Goal: Task Accomplishment & Management: Complete application form

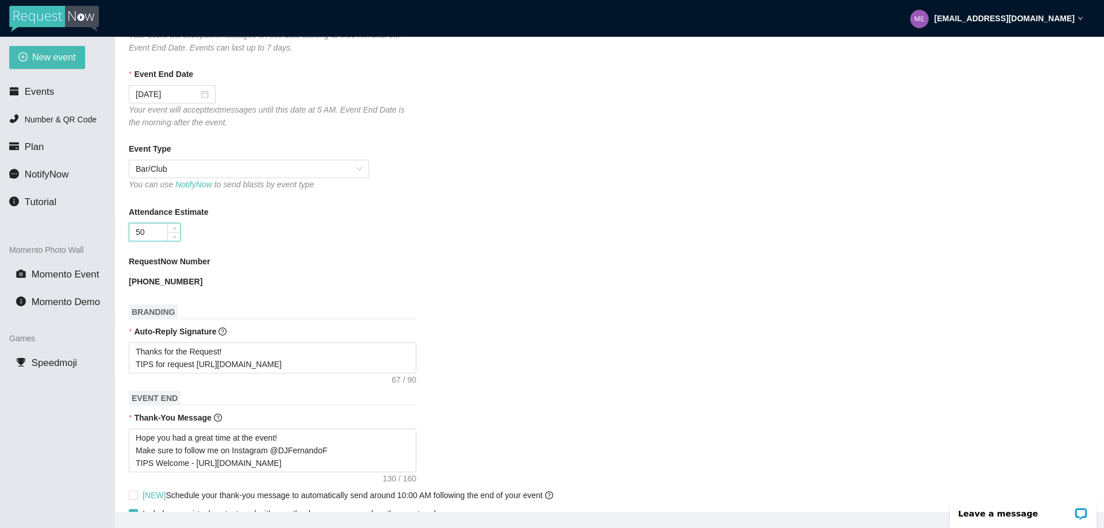
scroll to position [220, 0]
click at [41, 97] on span "Events" at bounding box center [39, 91] width 29 height 11
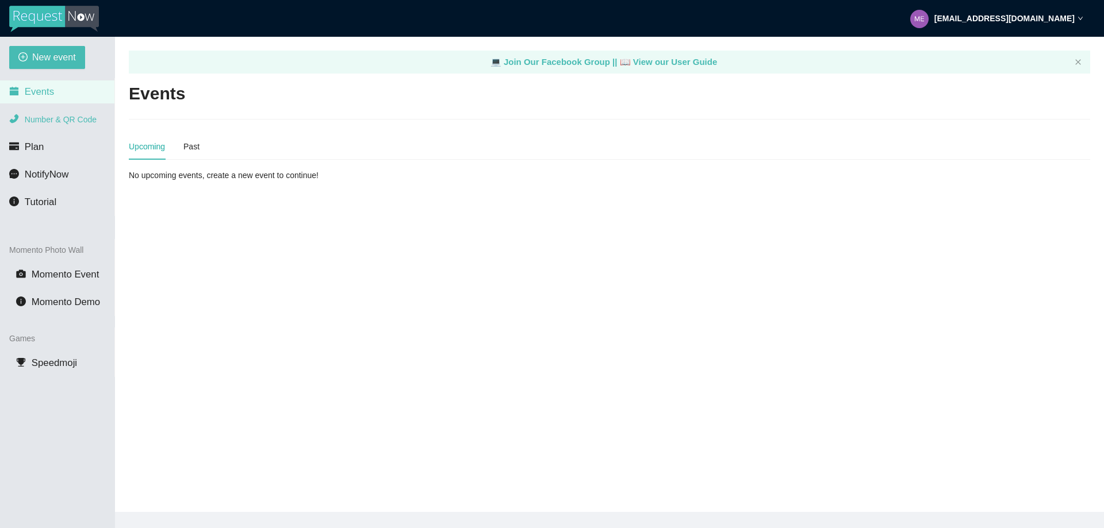
click at [59, 119] on span "Number & QR Code" at bounding box center [61, 119] width 72 height 9
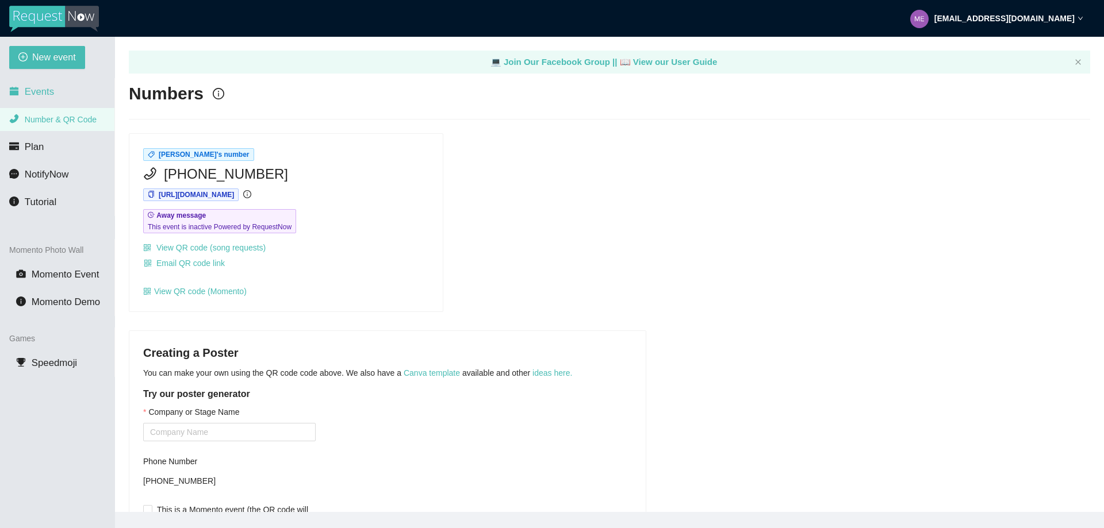
click at [37, 87] on span "Events" at bounding box center [39, 91] width 29 height 11
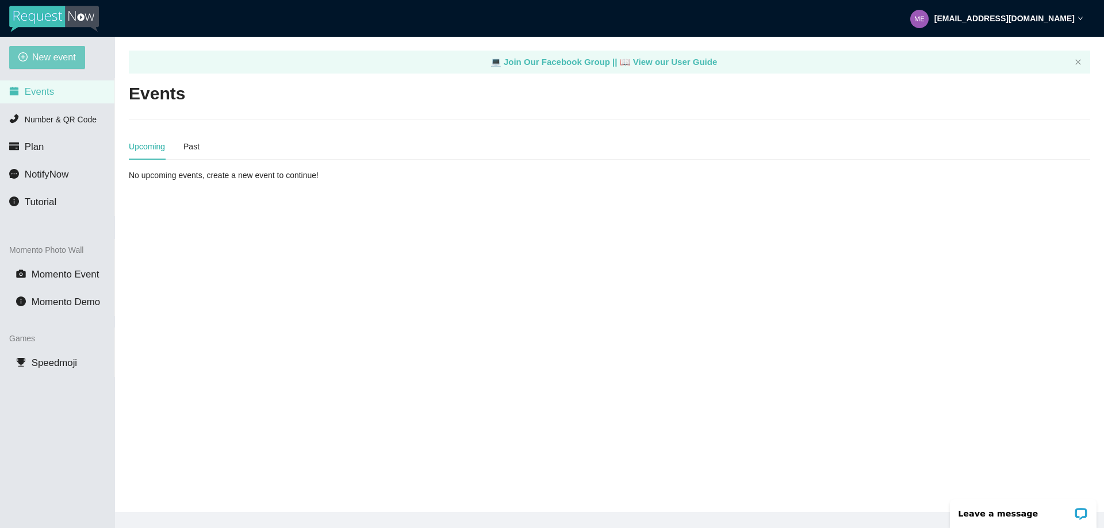
click at [41, 64] on span "New event" at bounding box center [54, 57] width 44 height 14
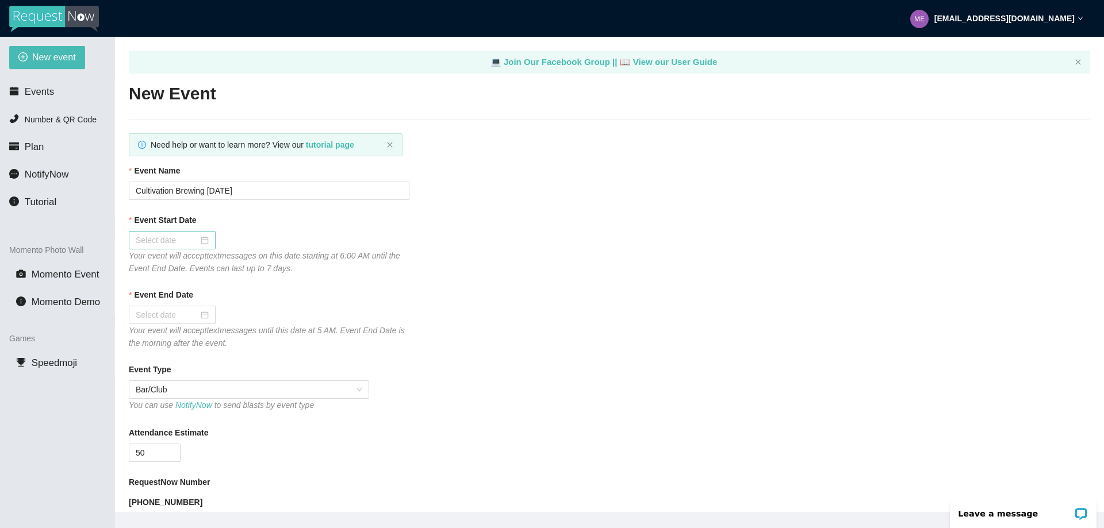
click at [208, 245] on div at bounding box center [172, 240] width 87 height 18
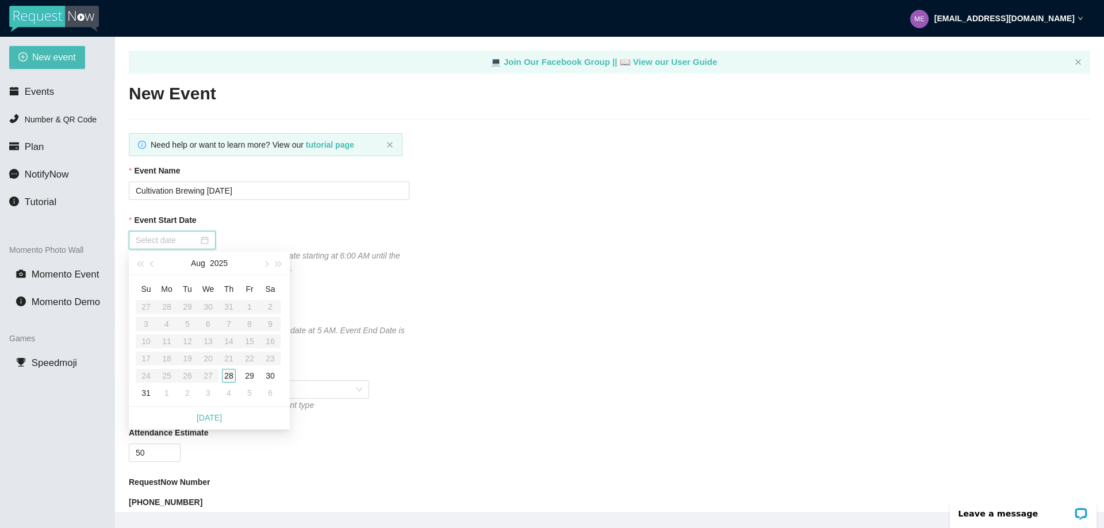
type input "08/28/2025"
drag, startPoint x: 230, startPoint y: 378, endPoint x: 228, endPoint y: 367, distance: 11.7
click at [230, 379] on div "28" at bounding box center [229, 376] width 14 height 14
type input "08/29/2025"
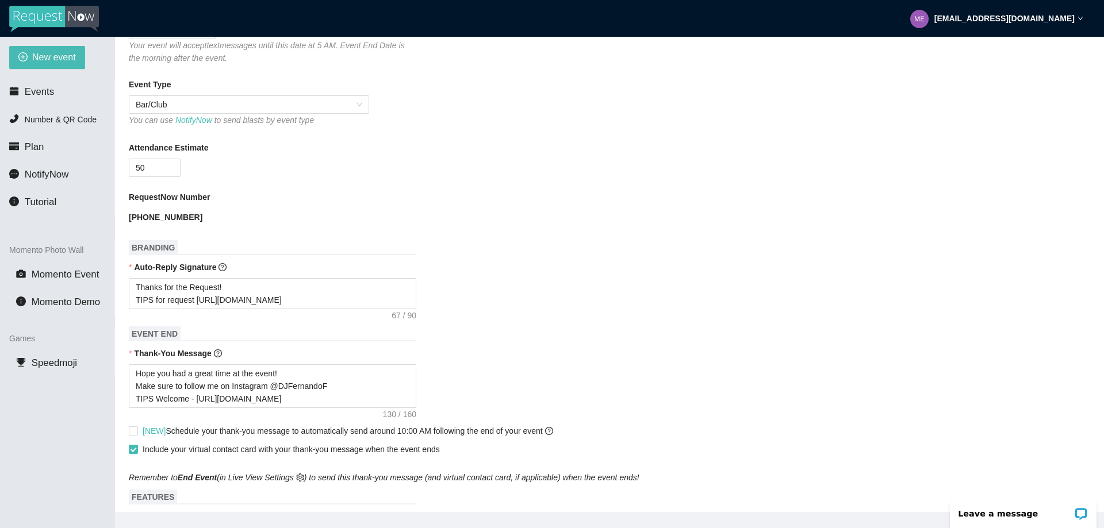
scroll to position [287, 0]
click at [290, 304] on textarea "Thanks for the Request! TIPS for request https://songtip.me/46as4bh" at bounding box center [272, 291] width 287 height 31
drag, startPoint x: 302, startPoint y: 306, endPoint x: 198, endPoint y: 302, distance: 103.5
click at [197, 303] on textarea "Thanks for the Request! TIPS for request https://songtip.me/46as4bh" at bounding box center [272, 291] width 287 height 31
click at [200, 300] on textarea "Thanks for the Request! TIPS for request https://songtip.me/46as4bh" at bounding box center [272, 291] width 287 height 31
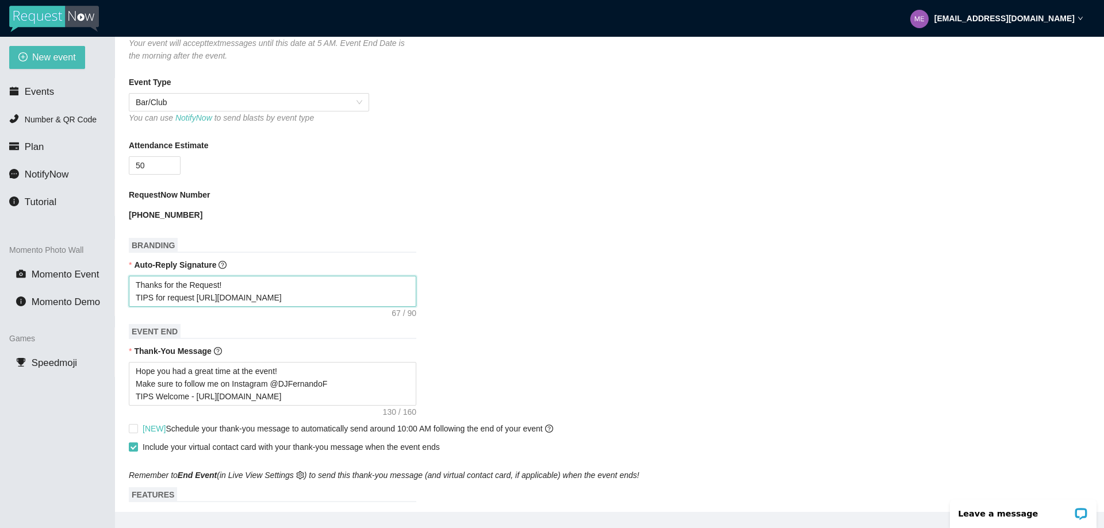
drag, startPoint x: 195, startPoint y: 301, endPoint x: 300, endPoint y: 302, distance: 104.6
click at [300, 302] on textarea "Thanks for the Request! TIPS for request https://songtip.me/46as4bh" at bounding box center [272, 291] width 287 height 31
type textarea "Thanks for the Request! TIPS for request"
drag, startPoint x: 195, startPoint y: 399, endPoint x: 309, endPoint y: 400, distance: 113.8
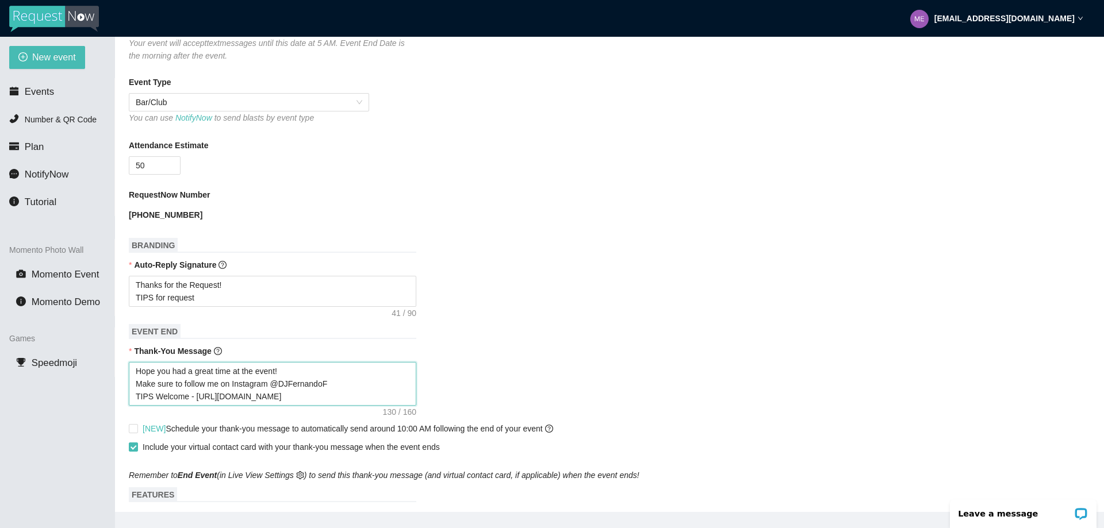
click at [309, 400] on textarea "Hope you had a great time at the event! Make sure to follow me on Instagram @DJ…" at bounding box center [272, 384] width 287 height 44
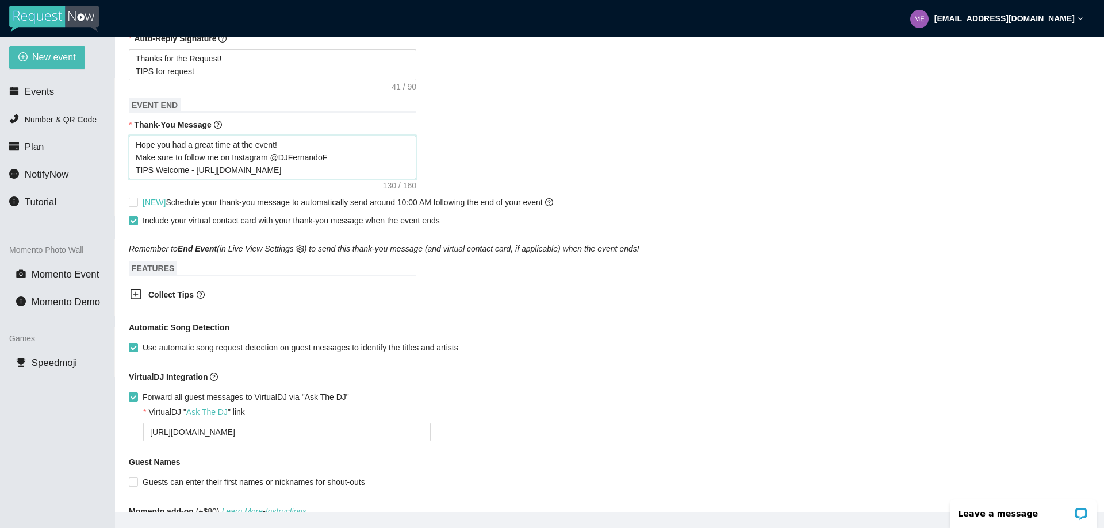
scroll to position [517, 0]
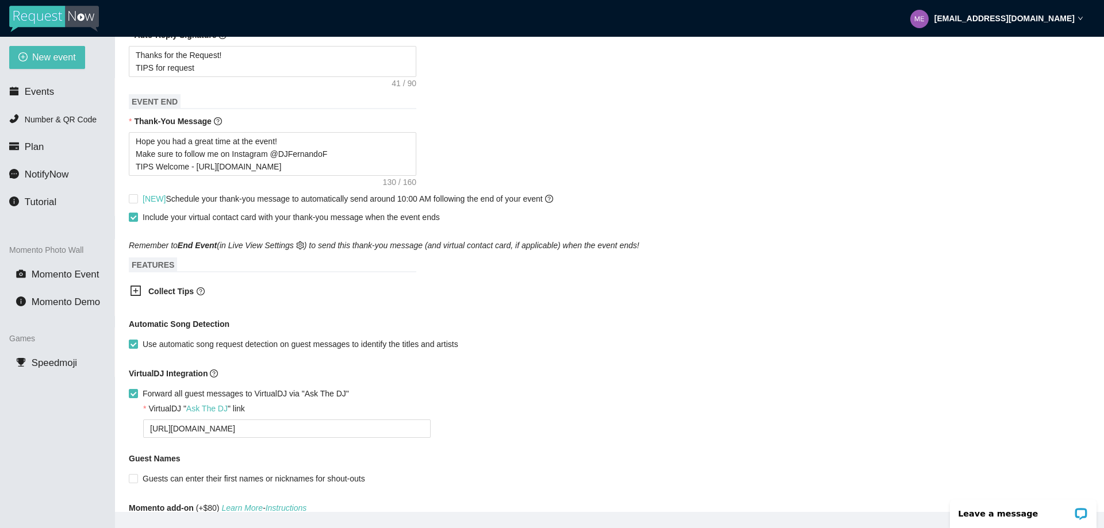
click at [137, 294] on icon "plus-square" at bounding box center [135, 290] width 11 height 11
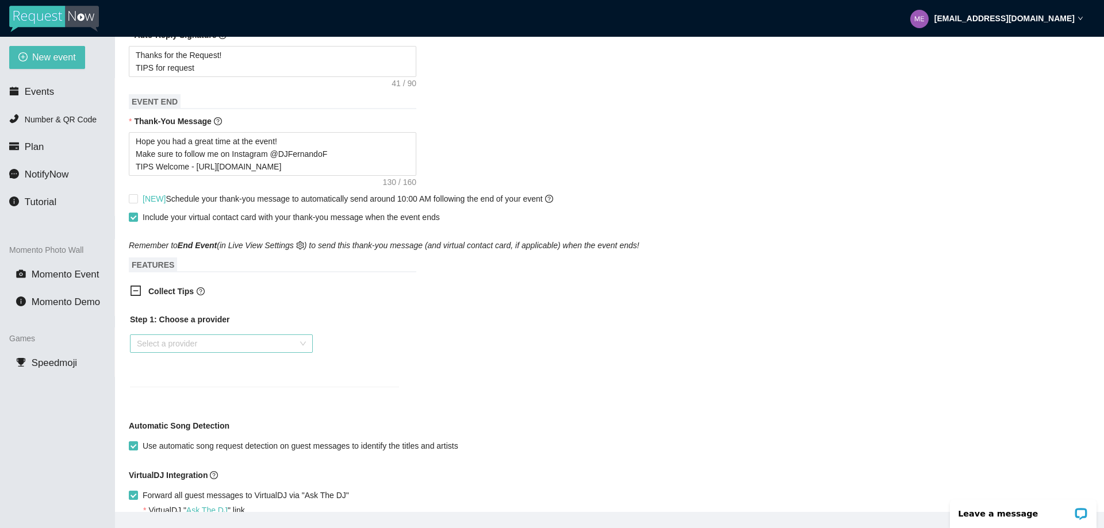
click at [292, 348] on input "search" at bounding box center [217, 343] width 161 height 17
click at [222, 389] on div "Venmo" at bounding box center [221, 390] width 169 height 13
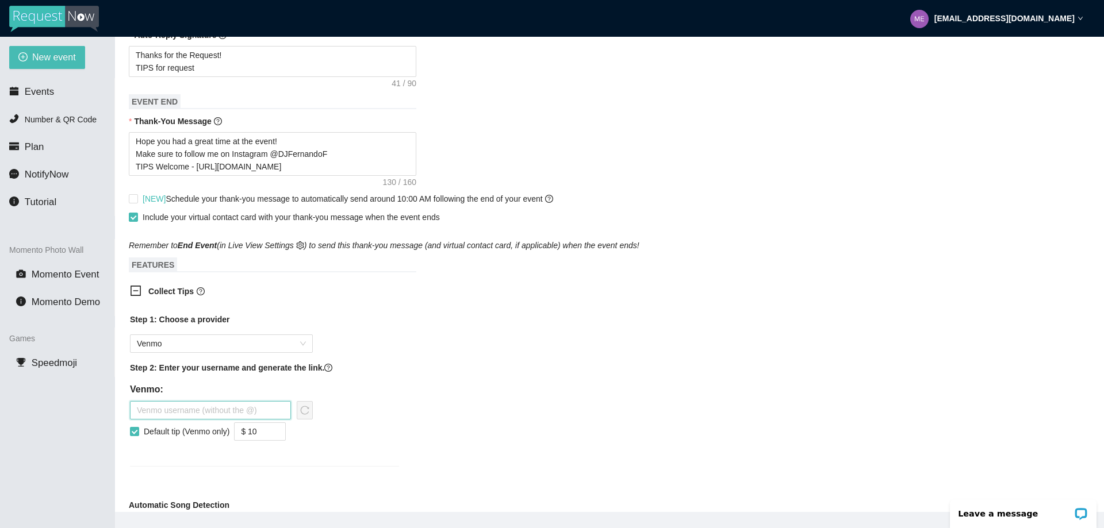
click at [173, 418] on input "text" at bounding box center [210, 410] width 161 height 18
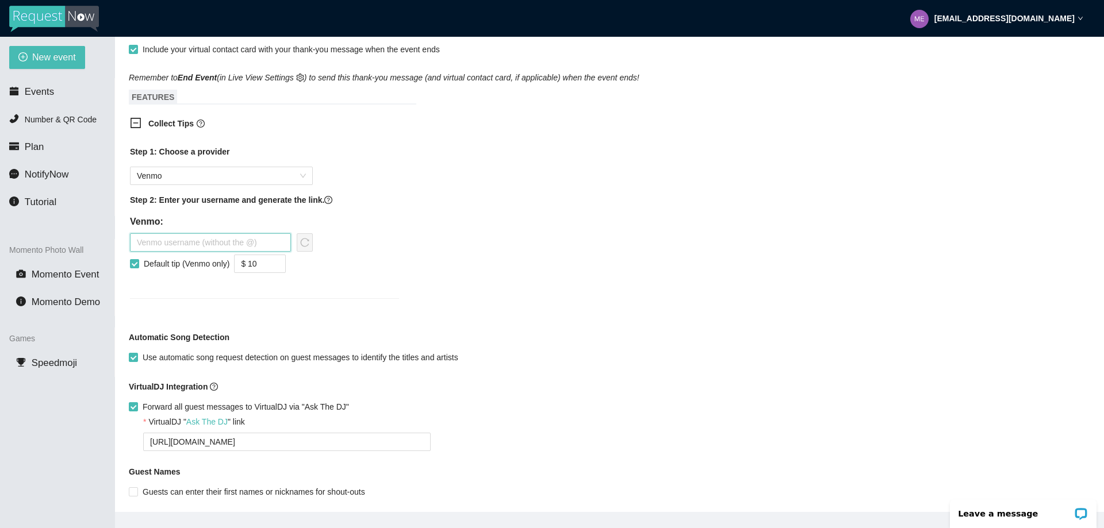
scroll to position [690, 0]
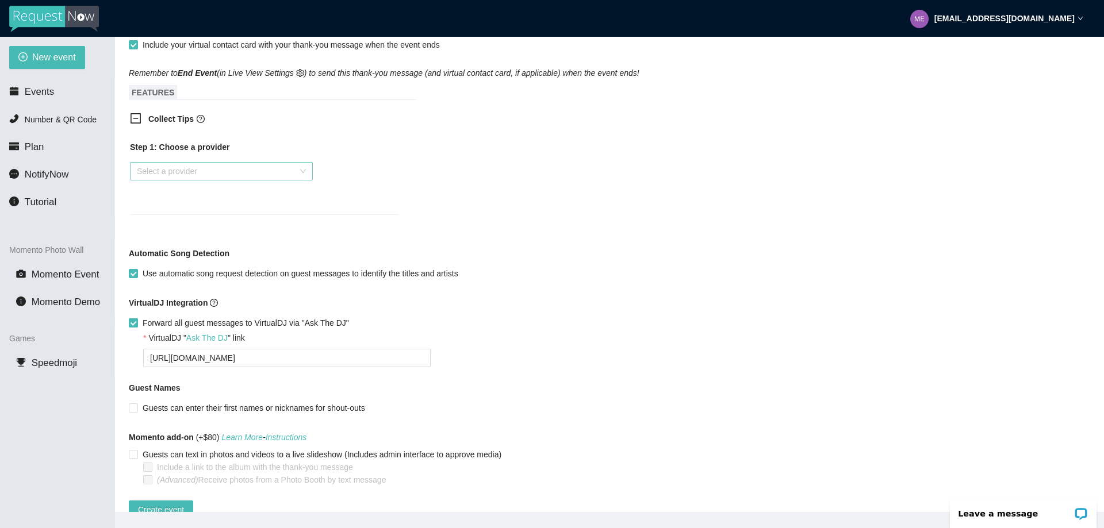
click at [134, 326] on input "Forward all guest messages to VirtualDJ via "Ask The DJ"" at bounding box center [133, 322] width 8 height 8
checkbox input "false"
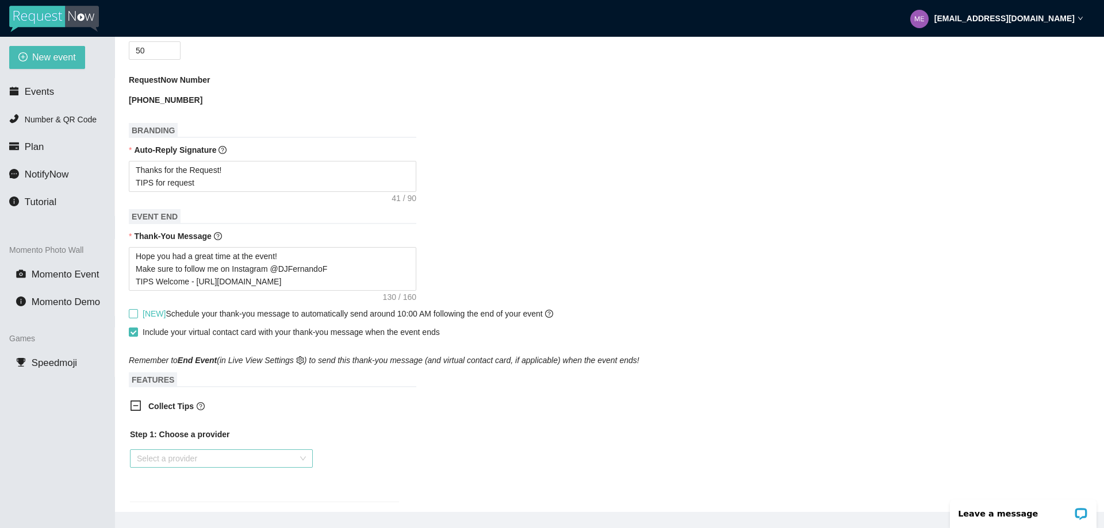
scroll to position [345, 0]
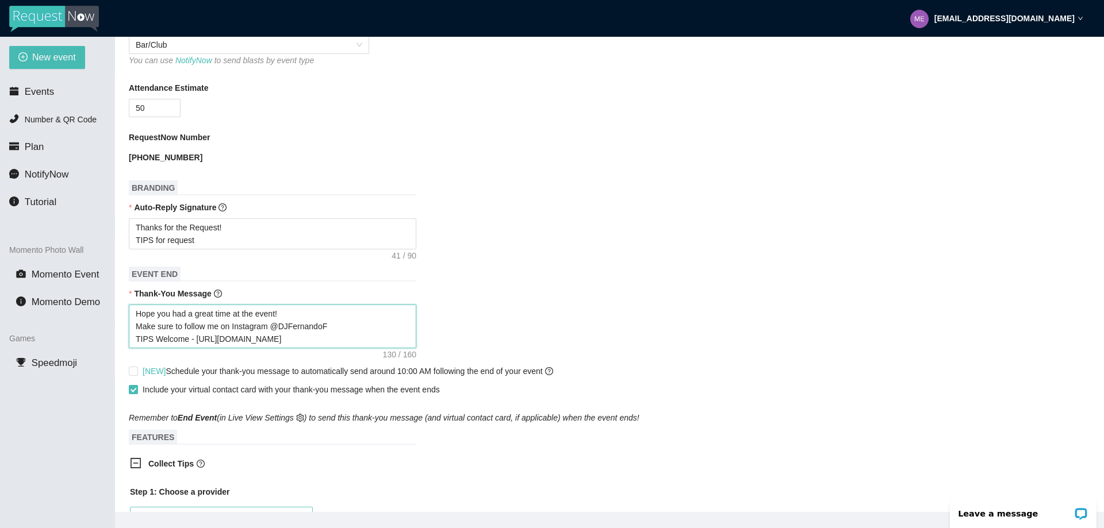
drag, startPoint x: 194, startPoint y: 342, endPoint x: 297, endPoint y: 340, distance: 102.9
click at [297, 340] on textarea "Hope you had a great time at the event! Make sure to follow me on Instagram @DJ…" at bounding box center [272, 327] width 287 height 44
paste textarea "linktr.ee/tips4dj"
type textarea "Hope you had a great time at the event! Make sure to follow me on Instagram @DJ…"
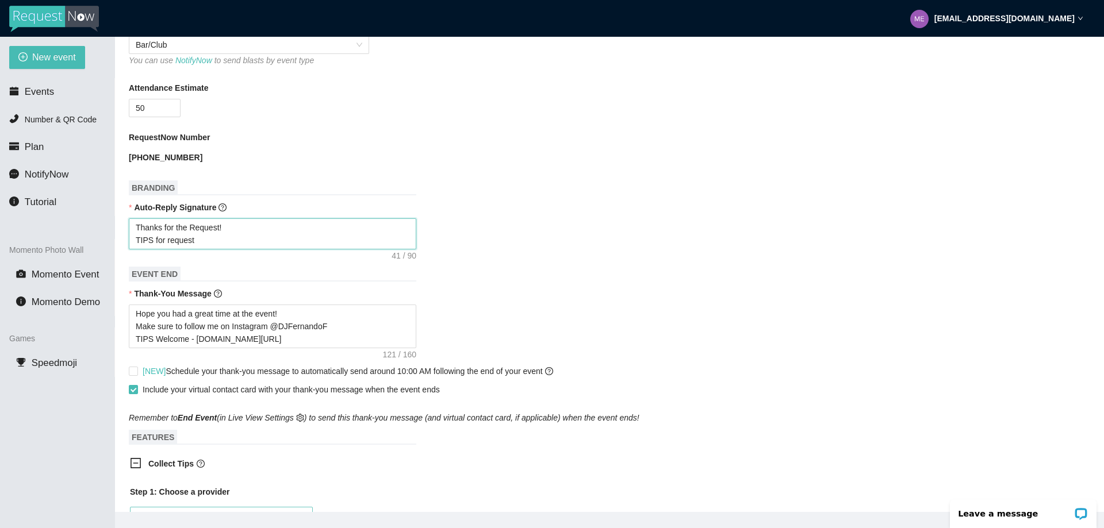
click at [225, 245] on textarea "Thanks for the Request! TIPS for request" at bounding box center [272, 233] width 287 height 31
paste textarea "linktr.ee/tips4dj"
type textarea "Thanks for the Request! TIPS for request linktr.ee/tips4dj"
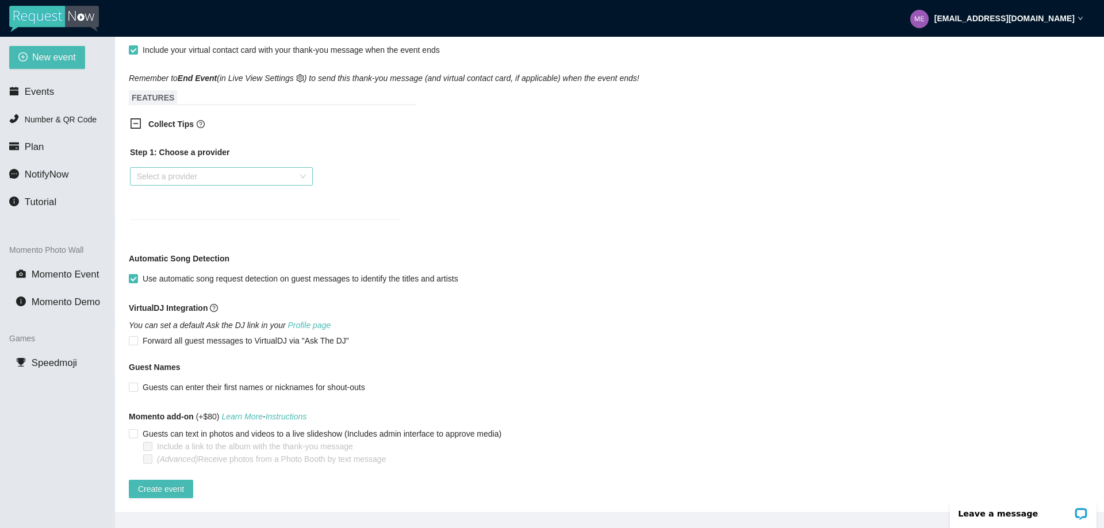
scroll to position [698, 0]
type textarea "Thanks for the Request! TIPS for request linktr.ee/tips4dj"
drag, startPoint x: 160, startPoint y: 481, endPoint x: 173, endPoint y: 476, distance: 14.2
click at [160, 483] on span "Create event" at bounding box center [161, 489] width 46 height 13
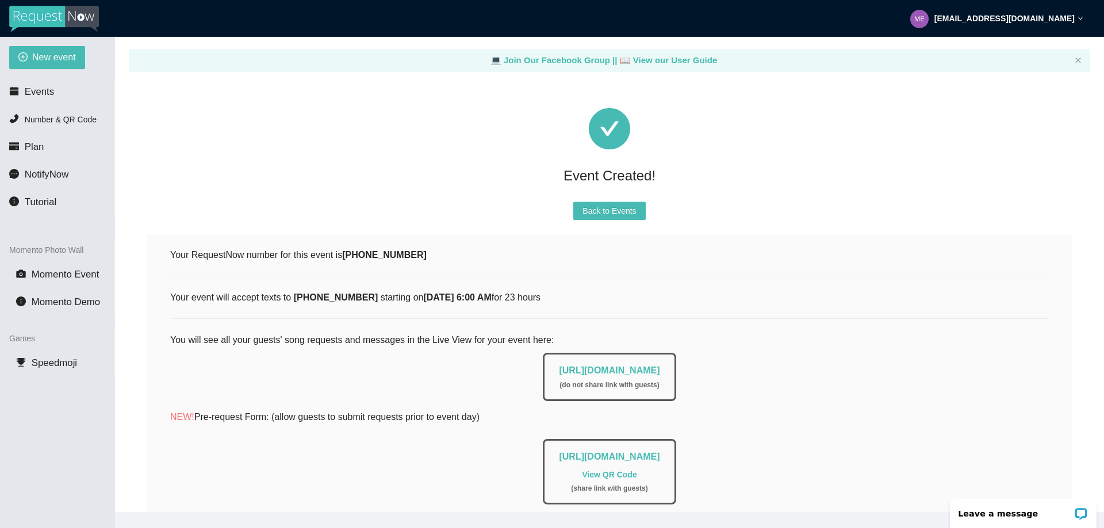
scroll to position [0, 0]
drag, startPoint x: 702, startPoint y: 371, endPoint x: 504, endPoint y: 377, distance: 197.8
click at [504, 377] on div "https://app.requestnow.io/live/rbpmvbr ( do not share link with guests )" at bounding box center [609, 376] width 878 height 54
copy link "https://app.requestnow.io/live/rbpmvbr"
